Goal: Find specific page/section: Find specific page/section

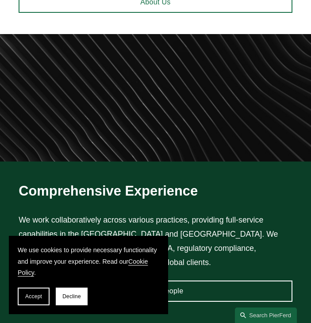
scroll to position [443, 0]
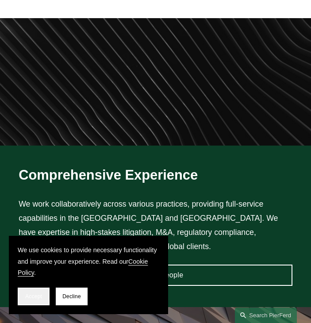
click at [35, 298] on span "Accept" at bounding box center [33, 296] width 17 height 6
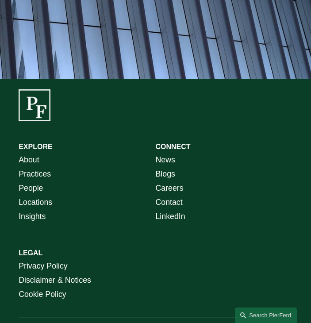
scroll to position [1486, 0]
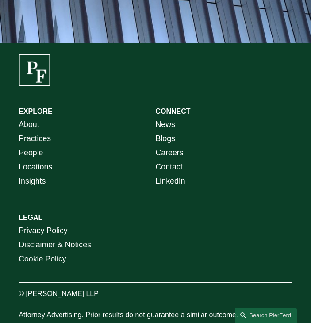
click at [62, 238] on link "Disclaimer & Notices" at bounding box center [55, 245] width 73 height 14
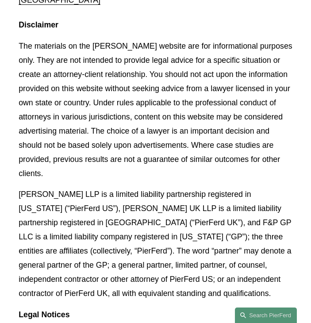
scroll to position [133, 0]
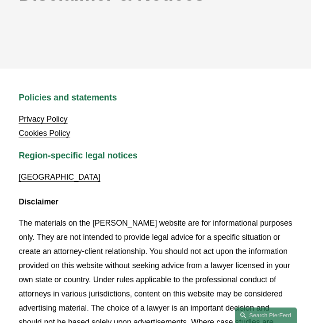
click at [63, 175] on link "[GEOGRAPHIC_DATA]" at bounding box center [60, 177] width 82 height 9
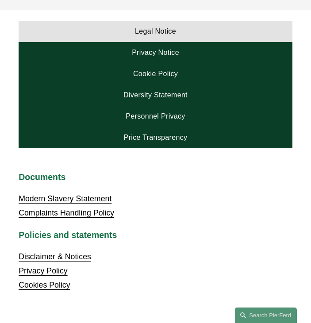
scroll to position [221, 0]
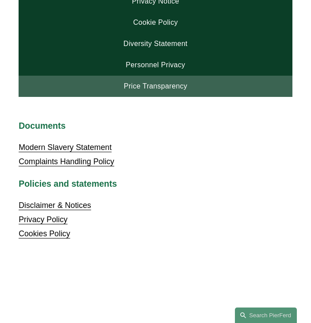
click at [145, 85] on link "Price Transparency" at bounding box center [156, 86] width 274 height 21
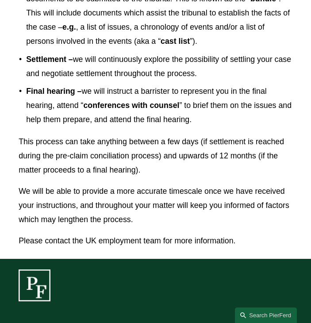
scroll to position [2080, 0]
